Goal: Ask a question

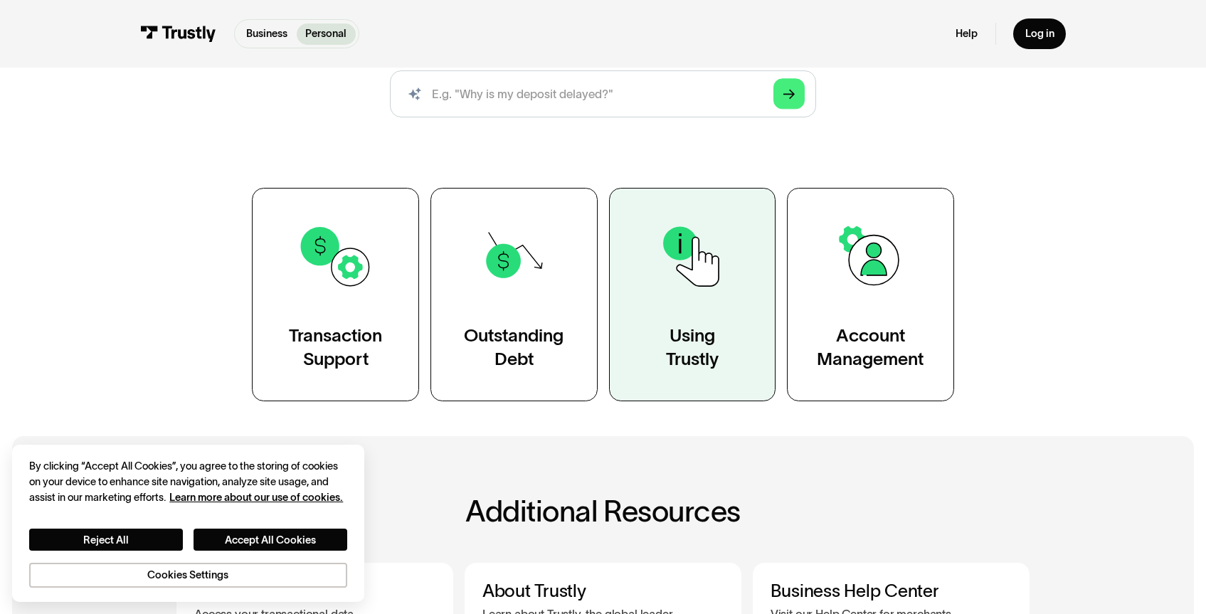
scroll to position [223, 0]
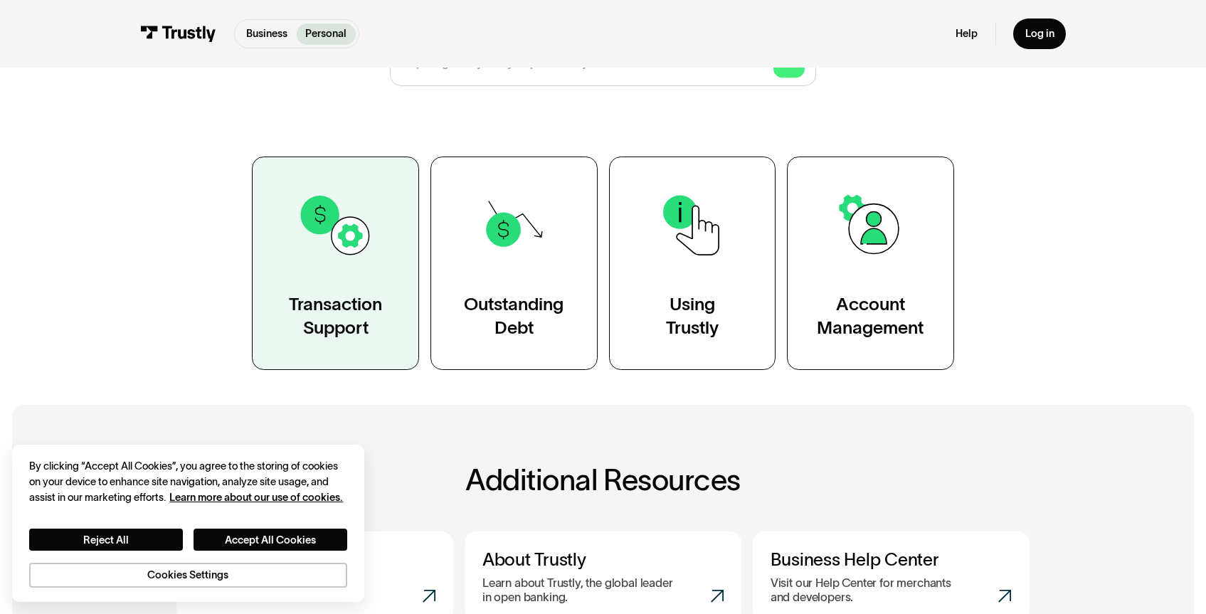
click at [336, 246] on img at bounding box center [335, 225] width 76 height 76
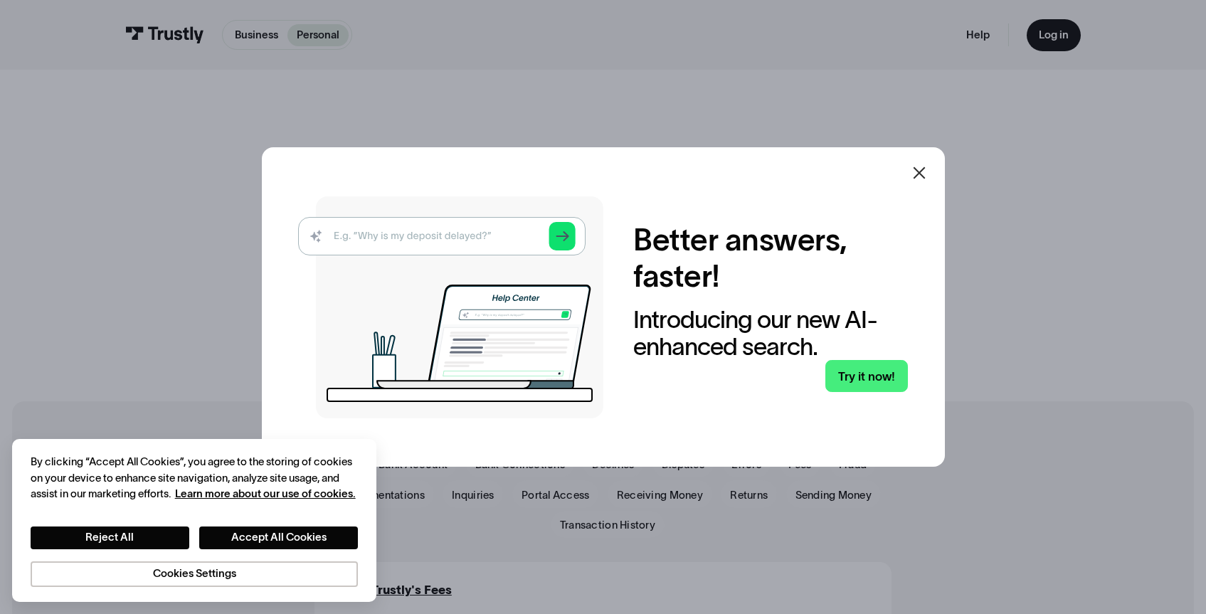
click at [430, 252] on img at bounding box center [450, 307] width 305 height 222
click at [423, 239] on img at bounding box center [450, 307] width 305 height 222
click at [334, 529] on button "Accept All Cookies" at bounding box center [278, 537] width 159 height 23
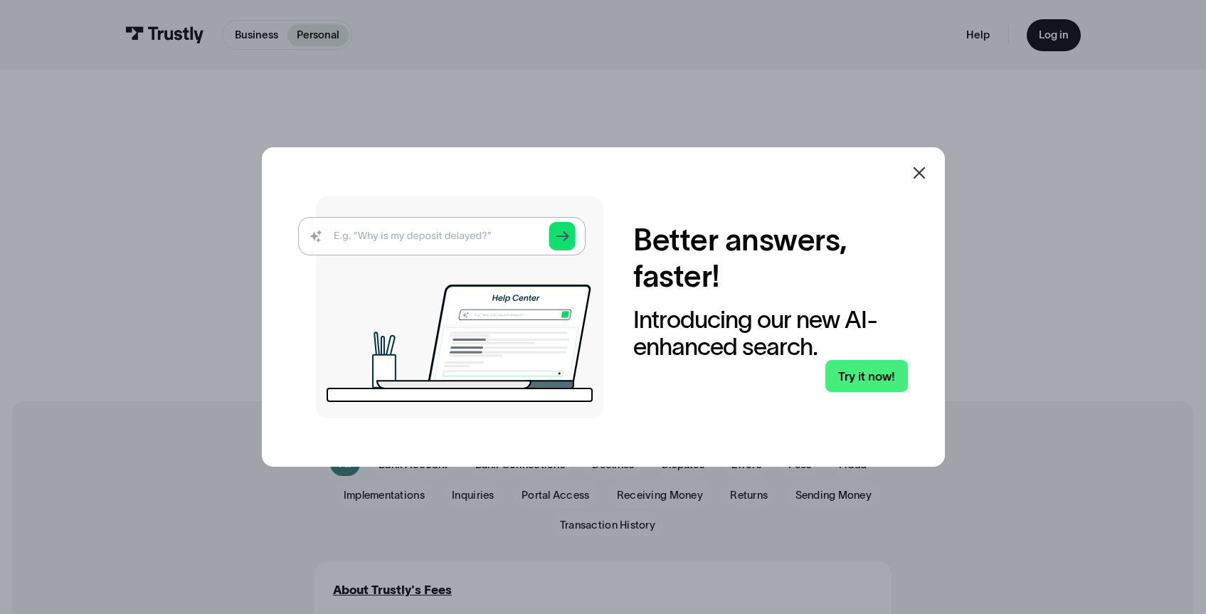
click at [360, 243] on img at bounding box center [450, 307] width 305 height 222
click at [368, 233] on img at bounding box center [450, 307] width 305 height 222
click at [567, 239] on img at bounding box center [450, 307] width 305 height 222
click at [869, 378] on link "Try it now!" at bounding box center [866, 376] width 83 height 32
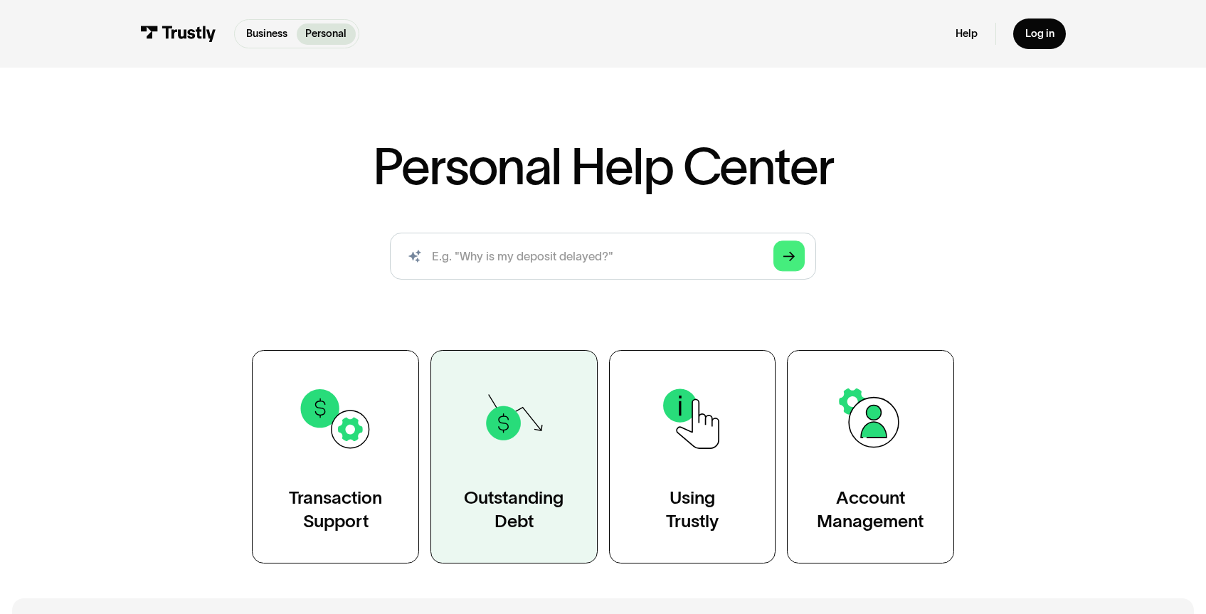
scroll to position [102, 0]
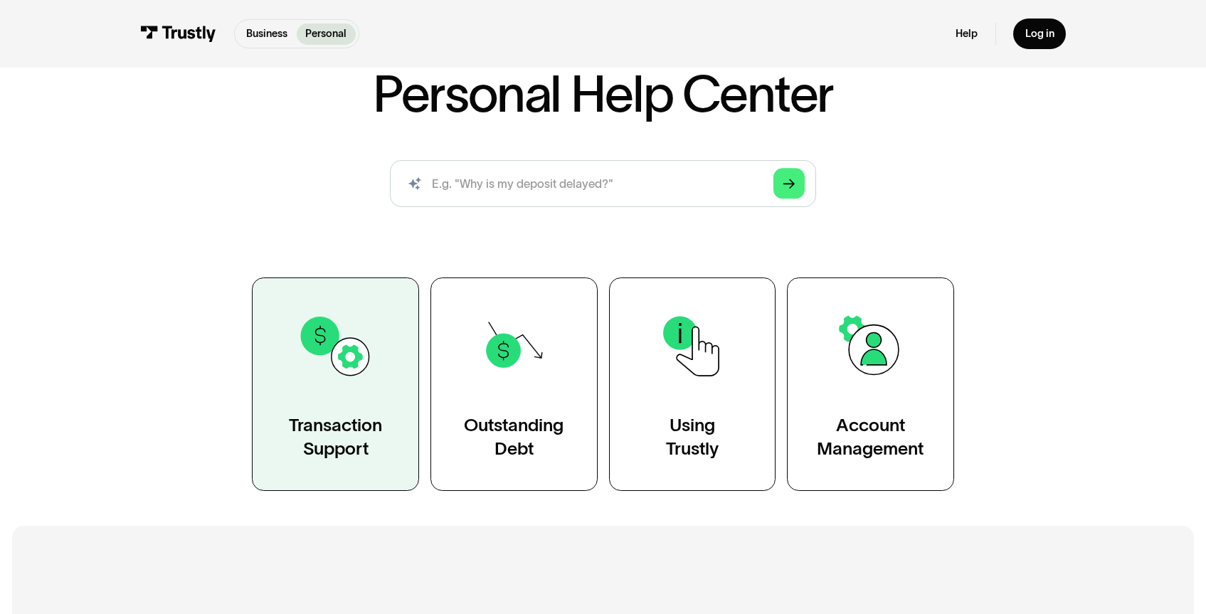
click at [368, 359] on img at bounding box center [335, 346] width 76 height 76
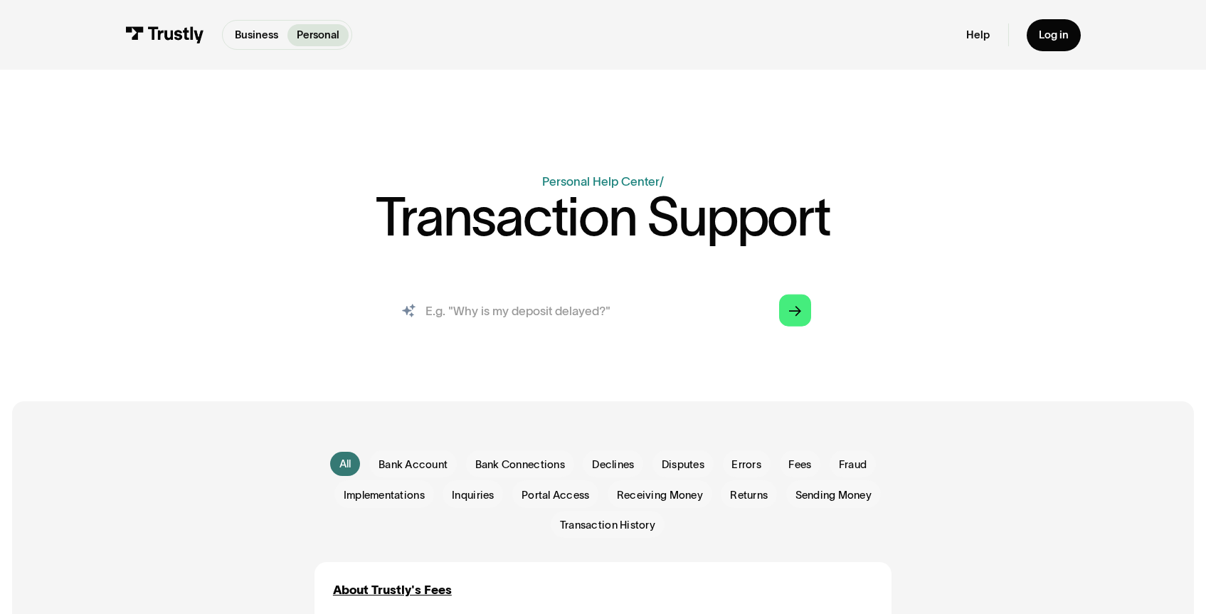
click at [489, 313] on input "search" at bounding box center [603, 310] width 440 height 48
type input "hard rock bet keeps declining my deposit from Bank of America"
click at [794, 312] on polygon "Search" at bounding box center [795, 311] width 12 height 10
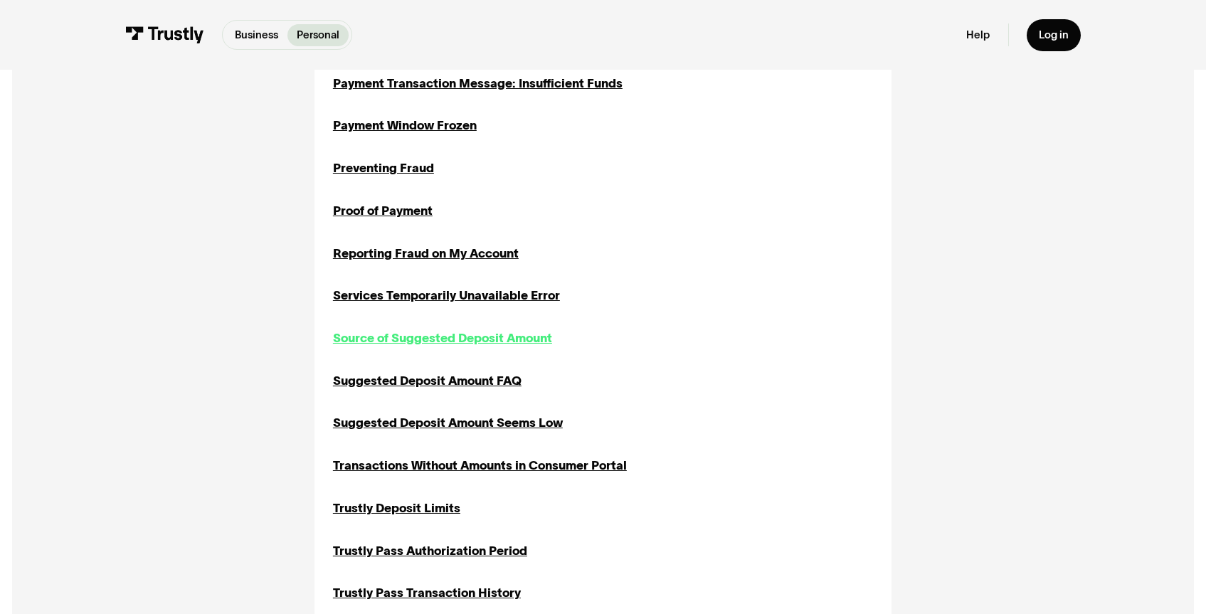
scroll to position [1750, 0]
